Goal: Transaction & Acquisition: Purchase product/service

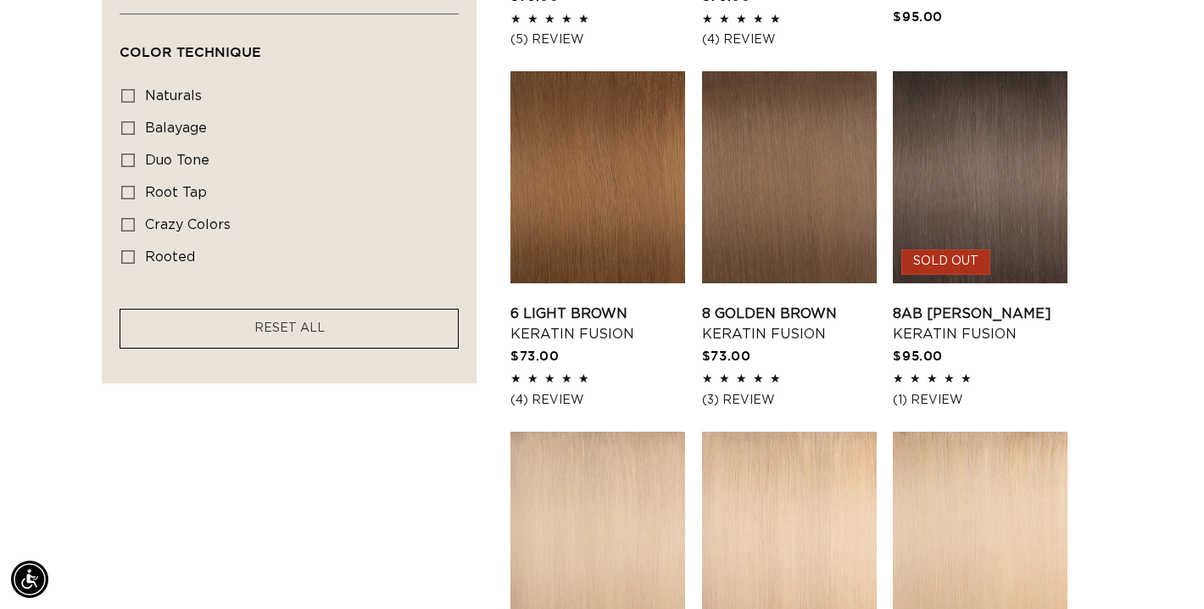
scroll to position [0, 2168]
click at [131, 167] on icon at bounding box center [128, 160] width 14 height 14
click at [131, 167] on input "duo tone duo tone (5 products)" at bounding box center [128, 160] width 14 height 14
checkbox input "true"
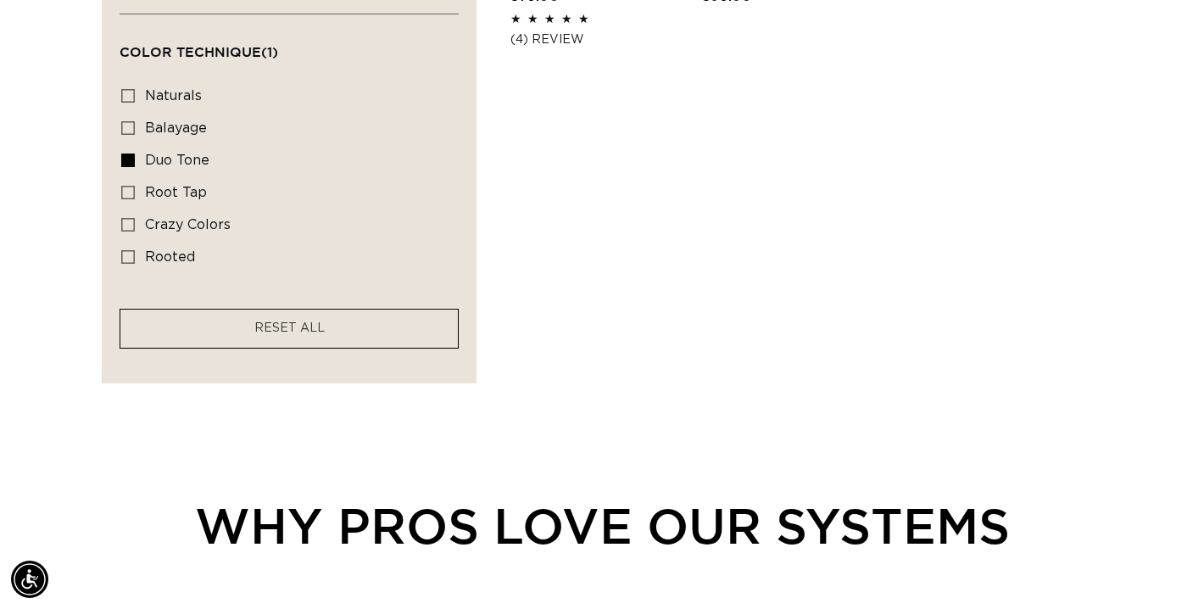
scroll to position [0, 1084]
click at [131, 264] on icon at bounding box center [128, 257] width 14 height 14
click at [131, 264] on input "rooted rooted (4 products)" at bounding box center [128, 257] width 14 height 14
checkbox input "true"
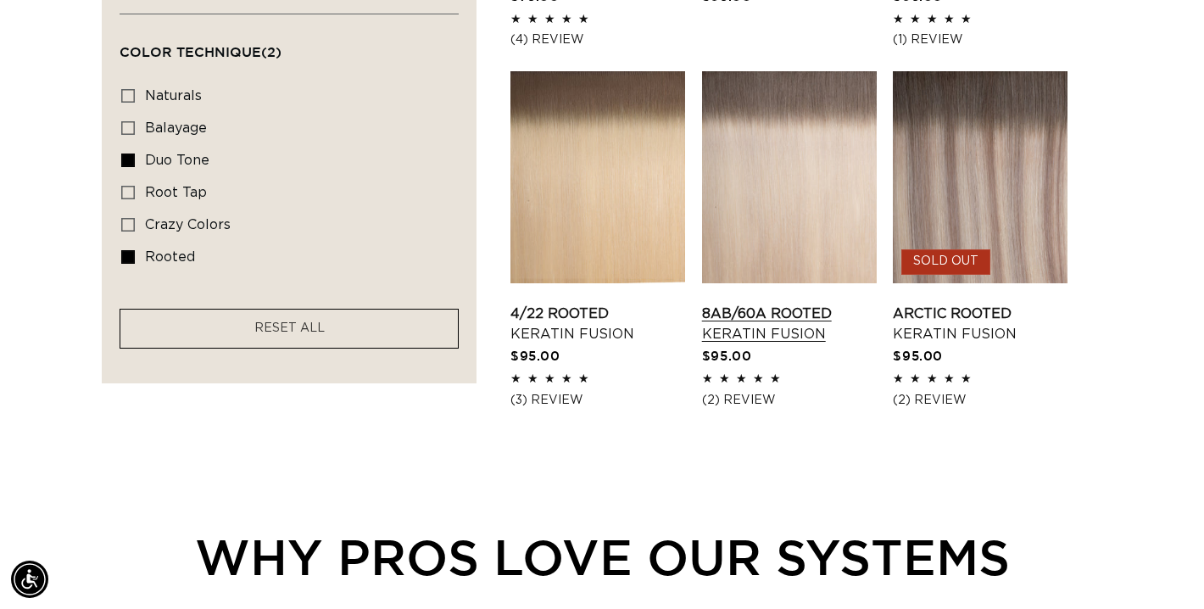
click at [813, 304] on link "8AB/60A Rooted Keratin Fusion" at bounding box center [789, 324] width 175 height 41
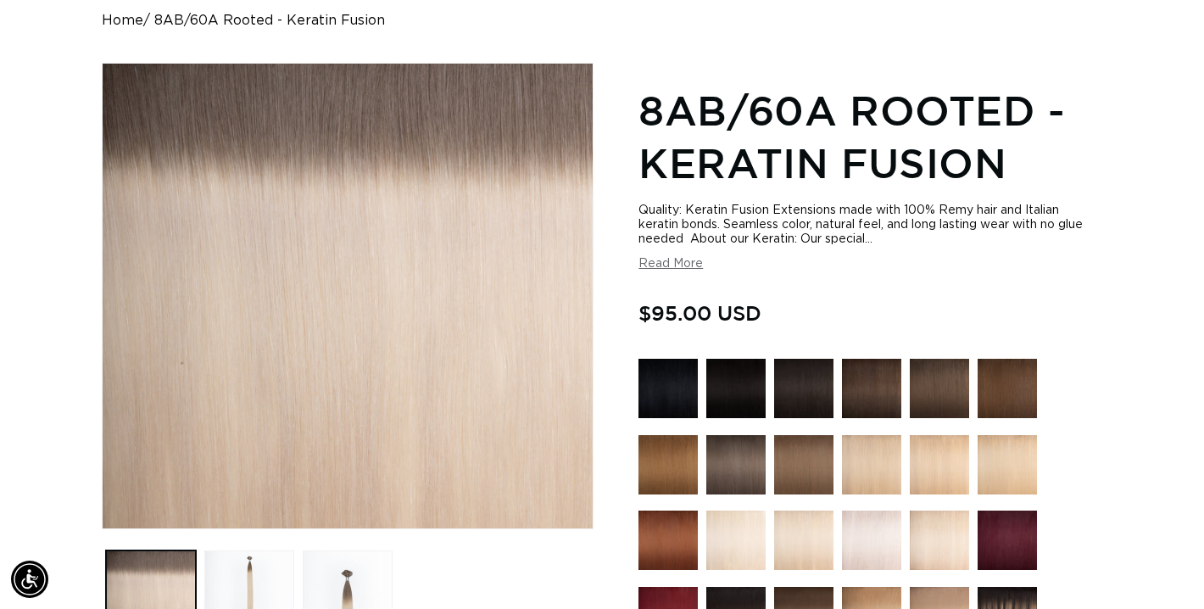
scroll to position [170, 0]
